Goal: Transaction & Acquisition: Purchase product/service

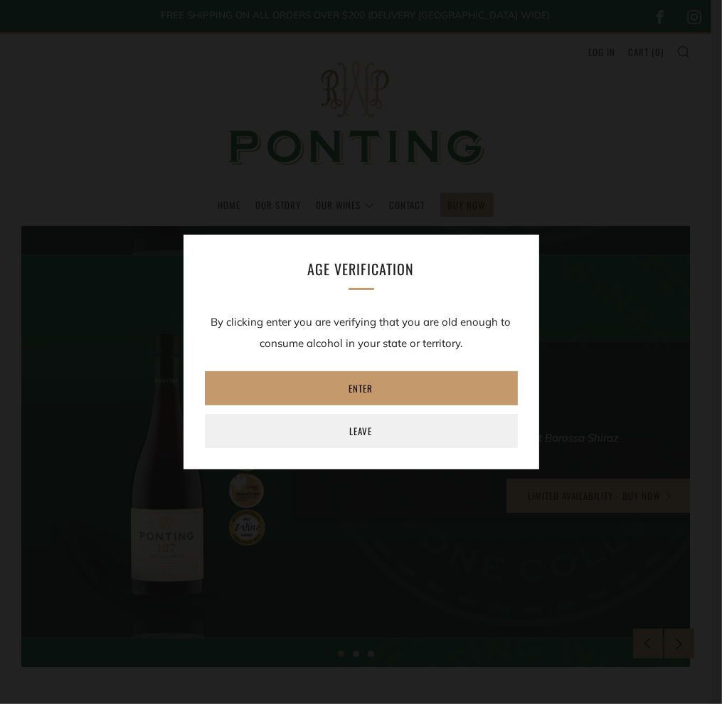
click at [475, 200] on div "Age verification By clicking enter you are verifying that you are old enough to…" at bounding box center [361, 352] width 722 height 704
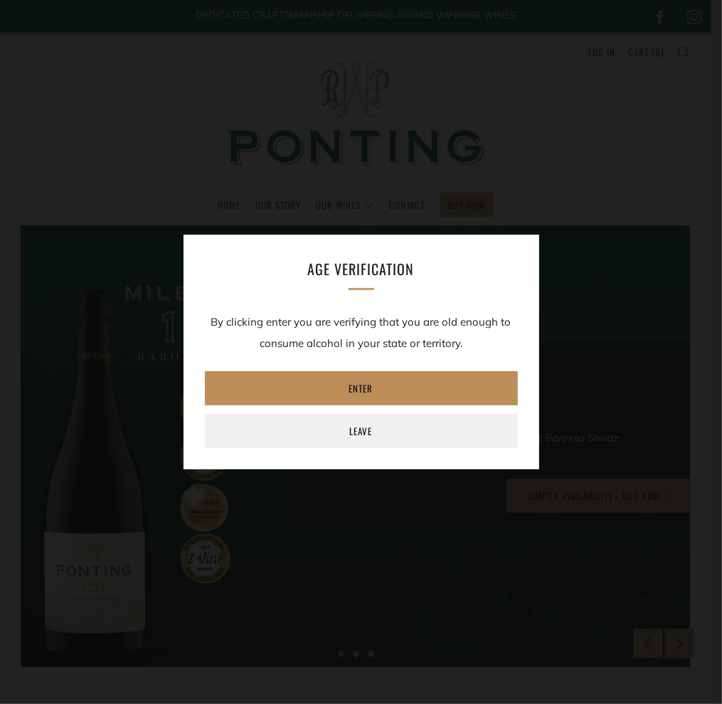
click at [361, 385] on link "Enter" at bounding box center [361, 388] width 313 height 34
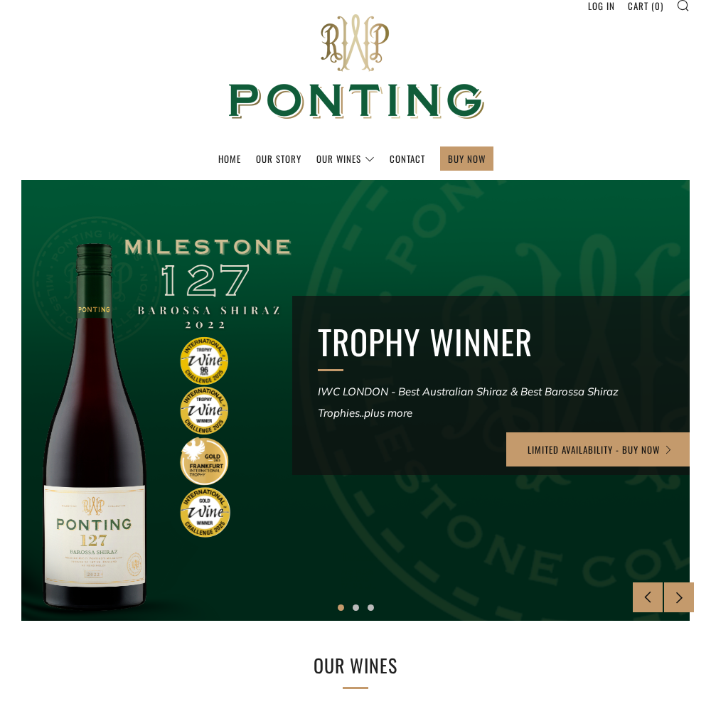
scroll to position [71, 0]
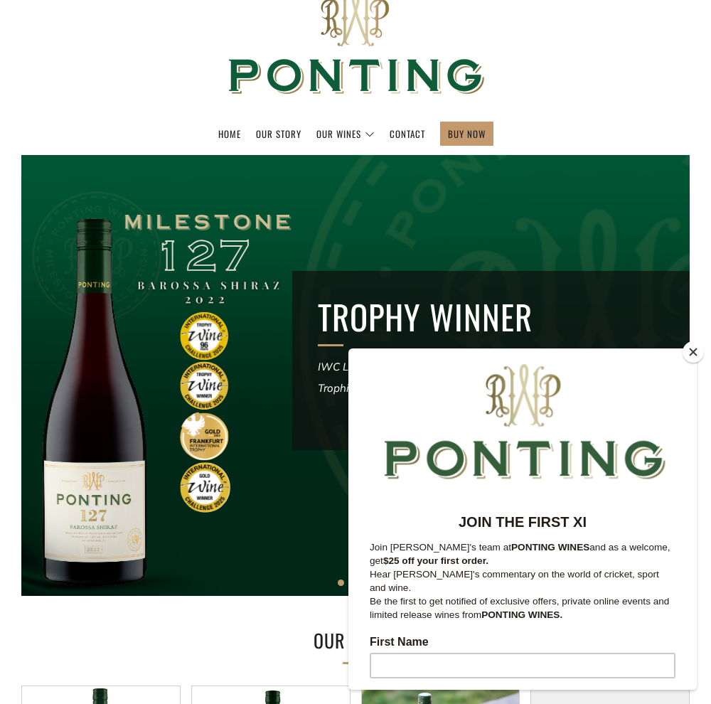
click at [693, 348] on button "Close" at bounding box center [693, 351] width 21 height 21
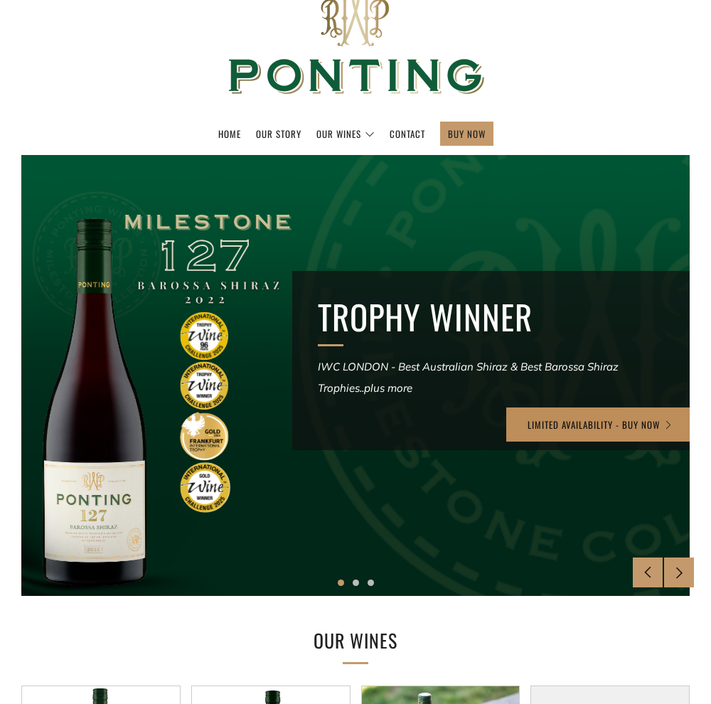
click at [530, 421] on link "LIMITED AVAILABILITY - BUY NOW" at bounding box center [600, 424] width 188 height 34
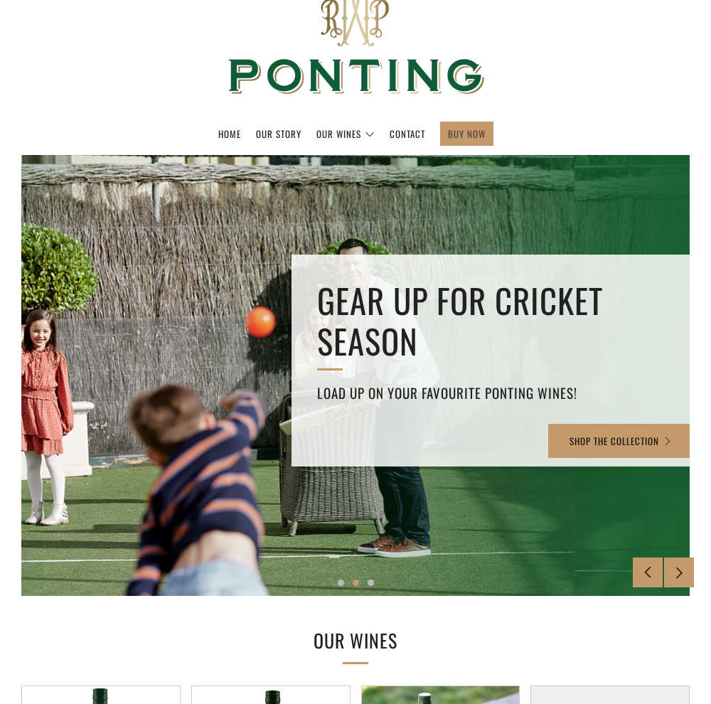
click at [476, 128] on link "BUY NOW" at bounding box center [467, 133] width 38 height 23
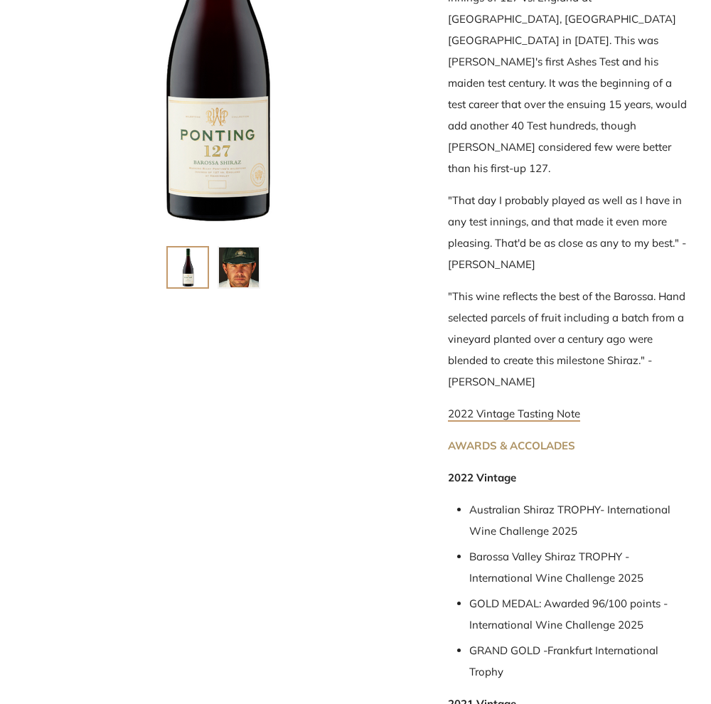
scroll to position [213, 0]
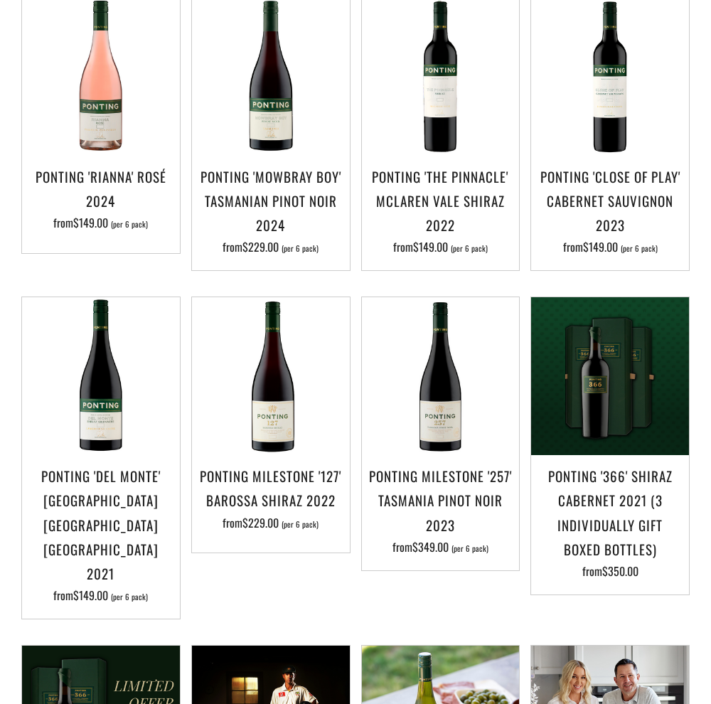
scroll to position [498, 0]
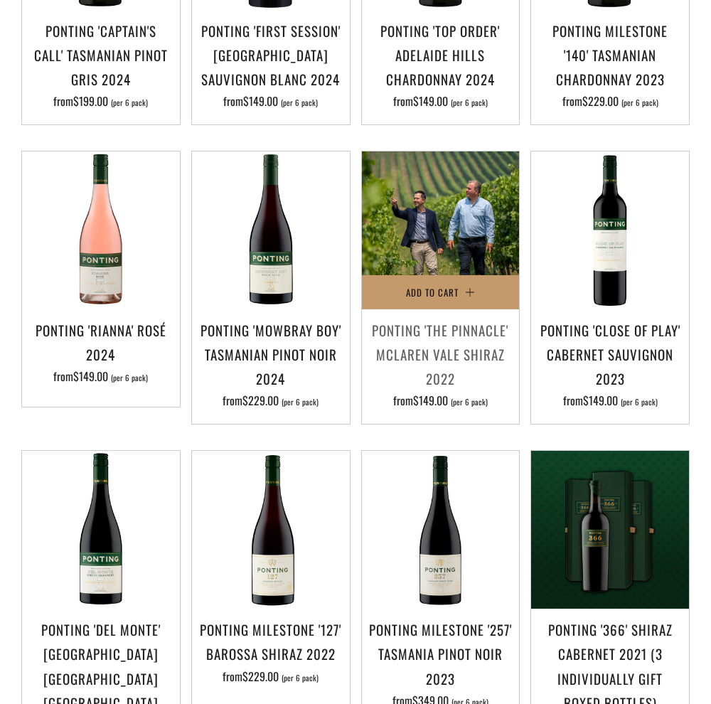
click at [447, 215] on img at bounding box center [441, 230] width 158 height 158
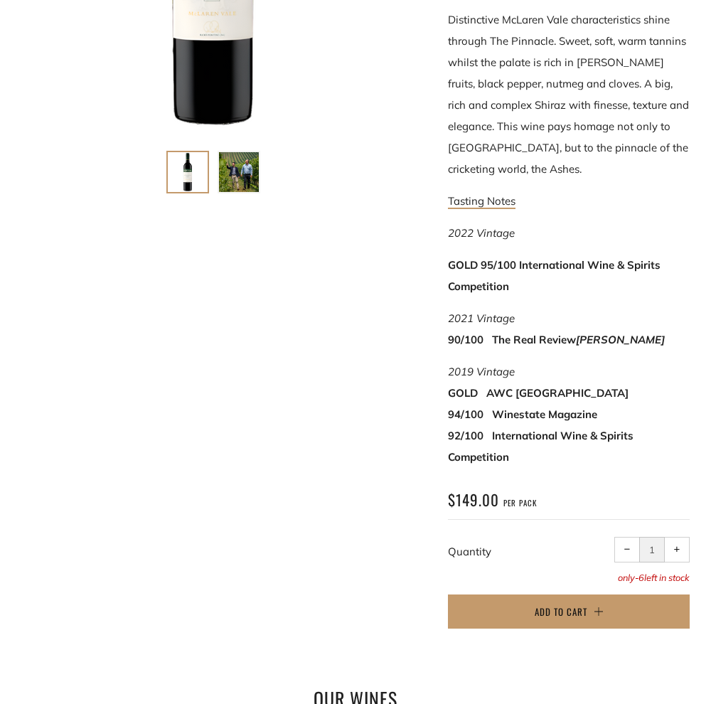
scroll to position [569, 0]
